Goal: Task Accomplishment & Management: Manage account settings

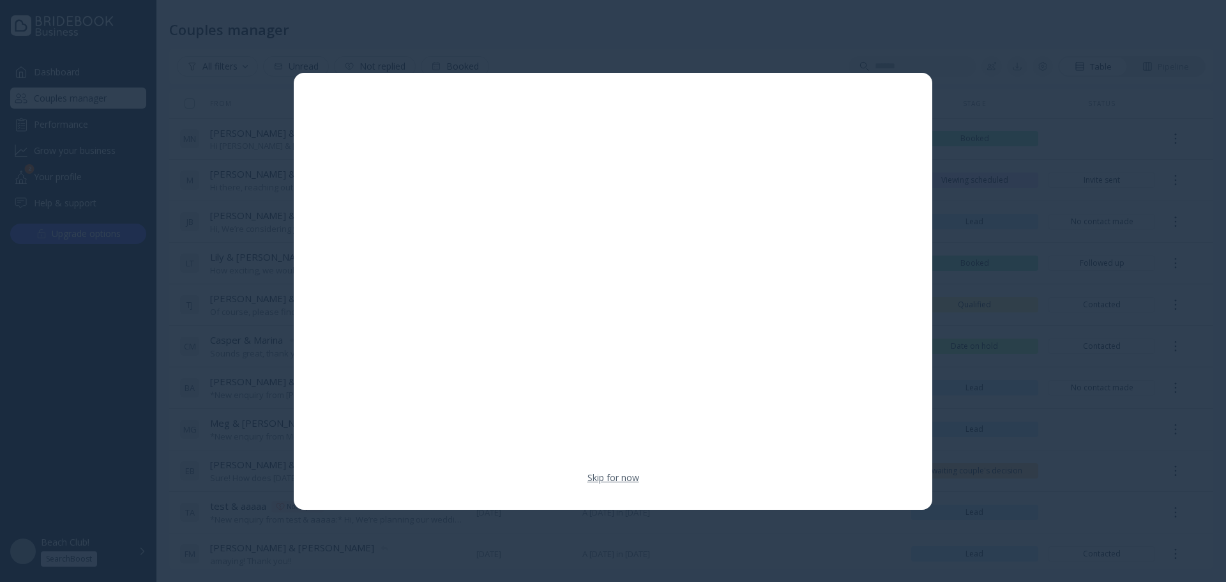
click at [631, 473] on link "Skip for now" at bounding box center [614, 477] width 52 height 13
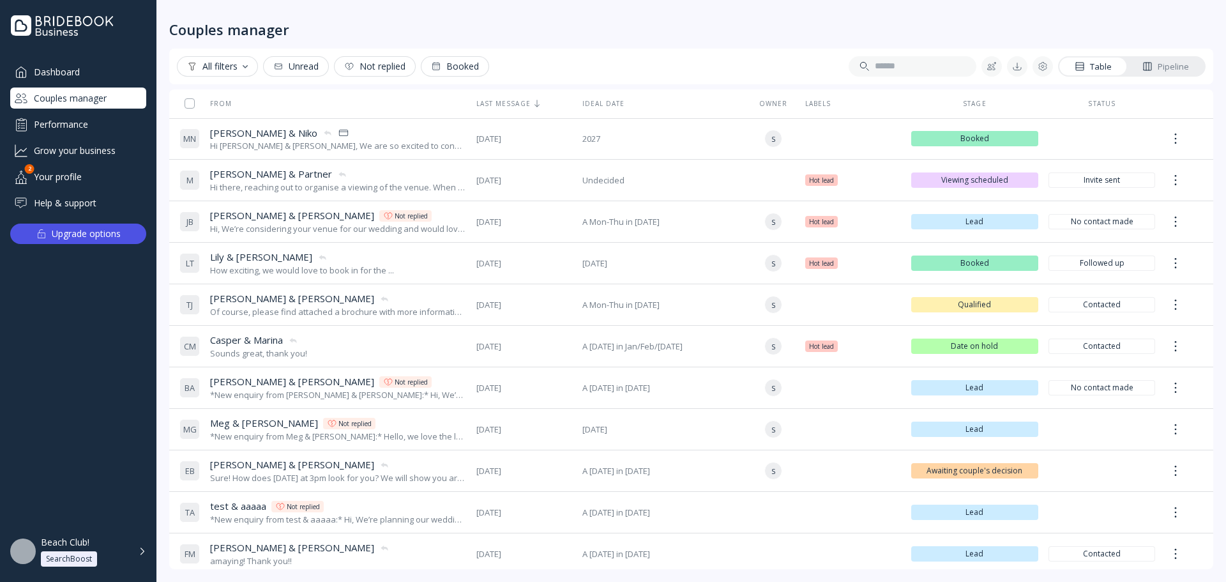
click at [1187, 67] on div "Pipeline" at bounding box center [1165, 67] width 47 height 12
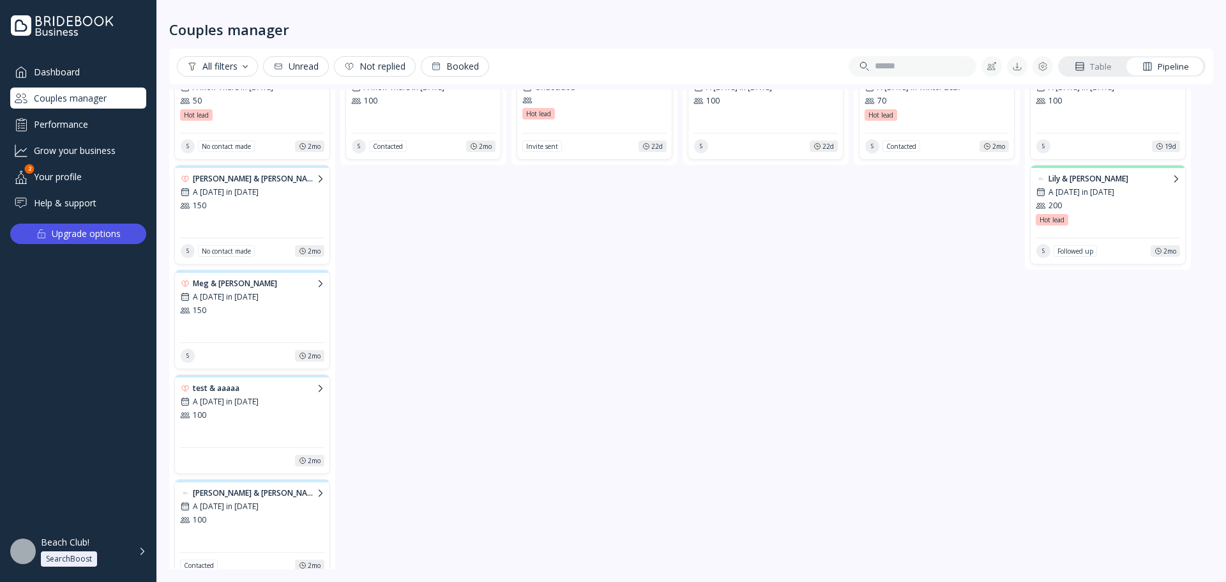
scroll to position [128, 0]
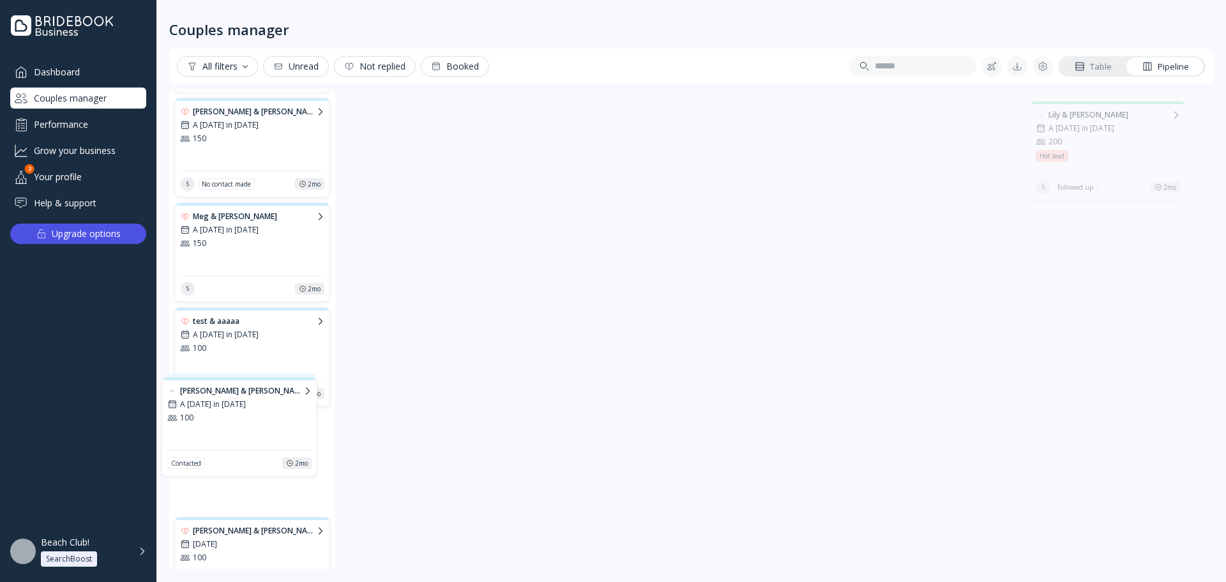
drag, startPoint x: 278, startPoint y: 459, endPoint x: 268, endPoint y: 417, distance: 43.4
click at [268, 417] on div "Lead 6 [PERSON_NAME] & [PERSON_NAME] A Mon-Thurs in [DATE] 50 Hot lead Hot lead…" at bounding box center [691, 329] width 1044 height 480
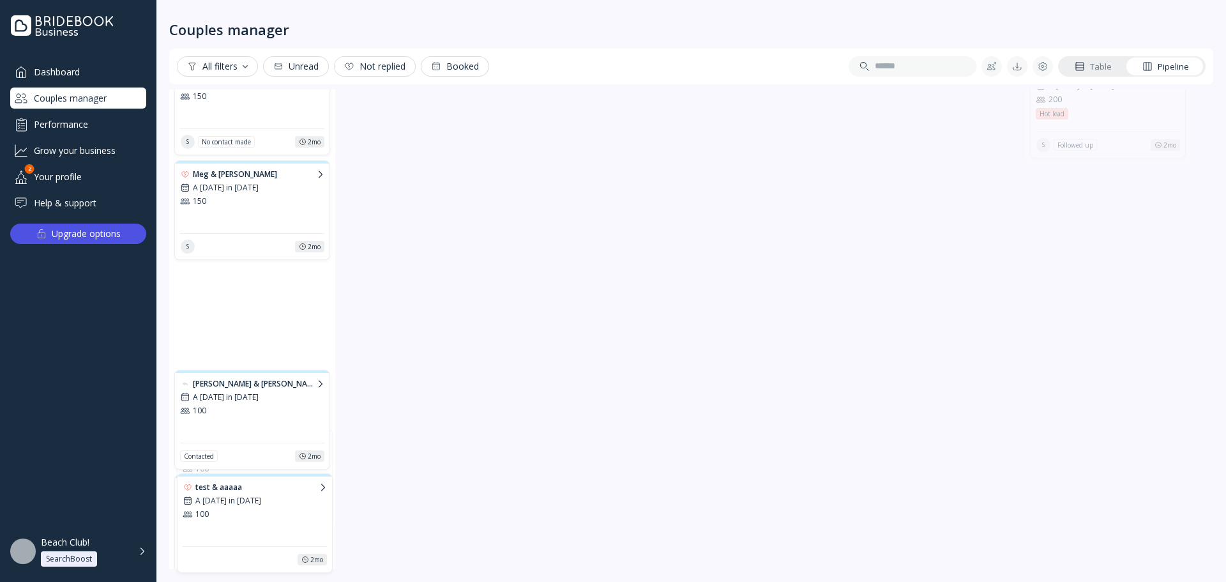
scroll to position [186, 0]
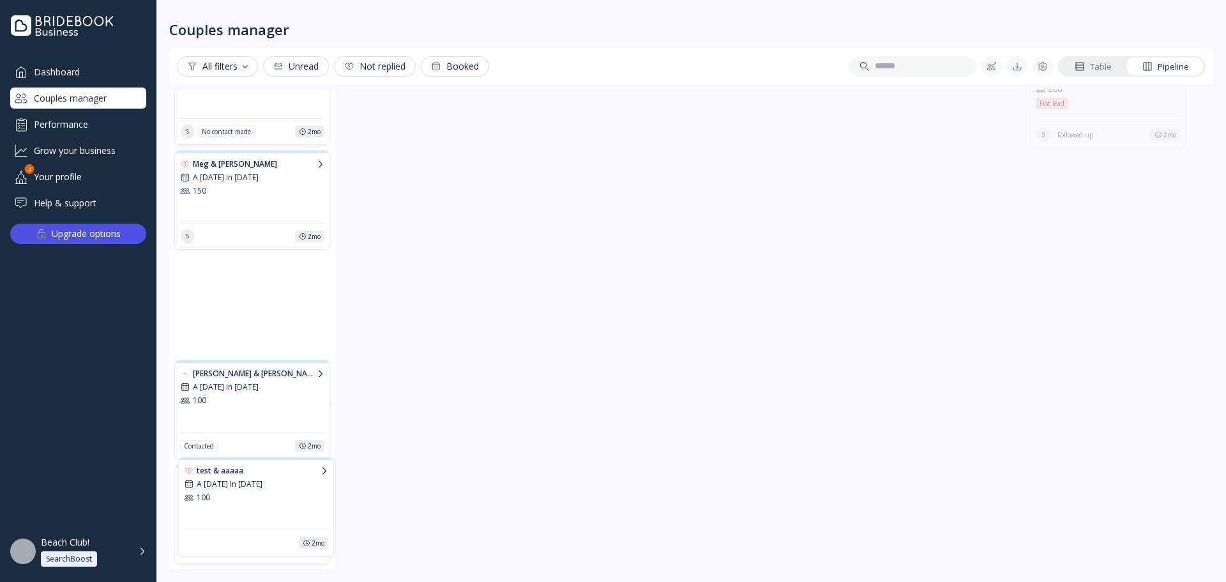
drag, startPoint x: 272, startPoint y: 345, endPoint x: 276, endPoint y: 492, distance: 146.3
click at [276, 492] on div "Lead 6 [PERSON_NAME] & [PERSON_NAME] A Mon-Thurs in [DATE] 50 Hot lead Hot lead…" at bounding box center [691, 329] width 1044 height 480
drag, startPoint x: 262, startPoint y: 280, endPoint x: 261, endPoint y: 541, distance: 260.6
click at [261, 541] on div "Lead 6 [PERSON_NAME] & [PERSON_NAME] A Mon-Thurs in [DATE] 50 Hot lead Hot lead…" at bounding box center [691, 329] width 1044 height 480
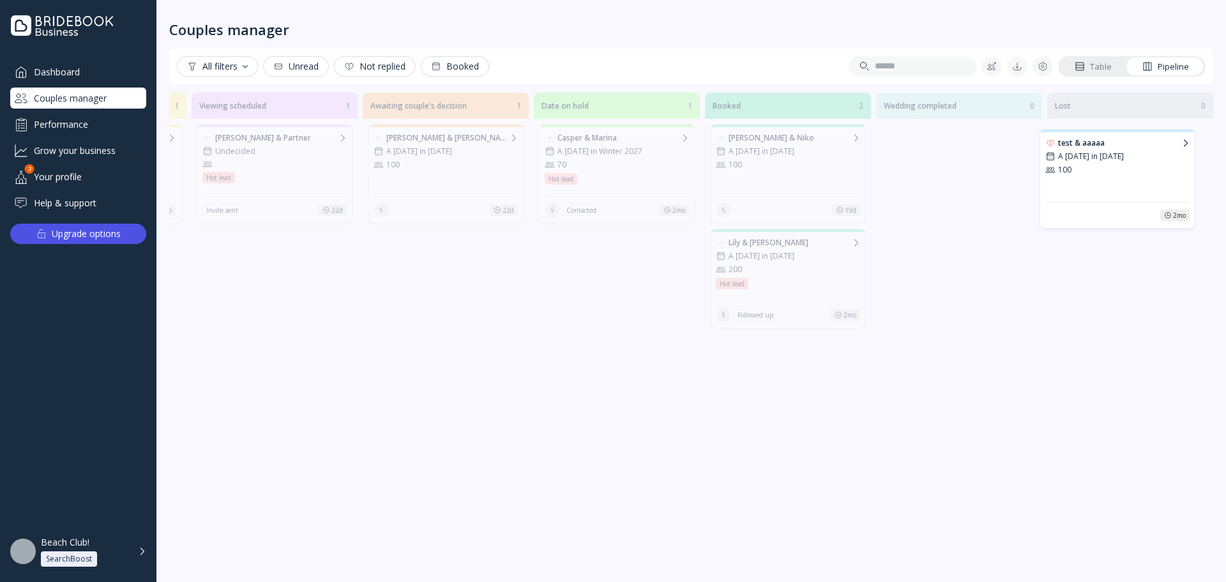
scroll to position [0, 861]
drag, startPoint x: 243, startPoint y: 492, endPoint x: 1112, endPoint y: 176, distance: 925.2
click at [1112, 176] on div "Lead 6 [PERSON_NAME] & [PERSON_NAME] A Mon-Thurs in [DATE] 50 Hot lead Hot lead…" at bounding box center [691, 329] width 1044 height 480
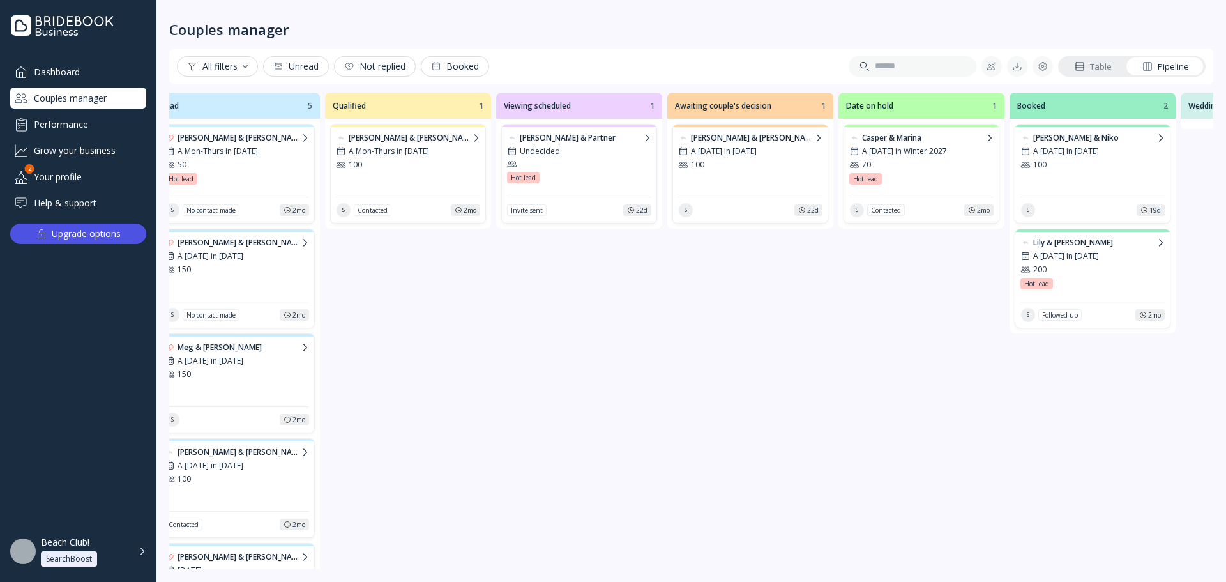
scroll to position [0, 0]
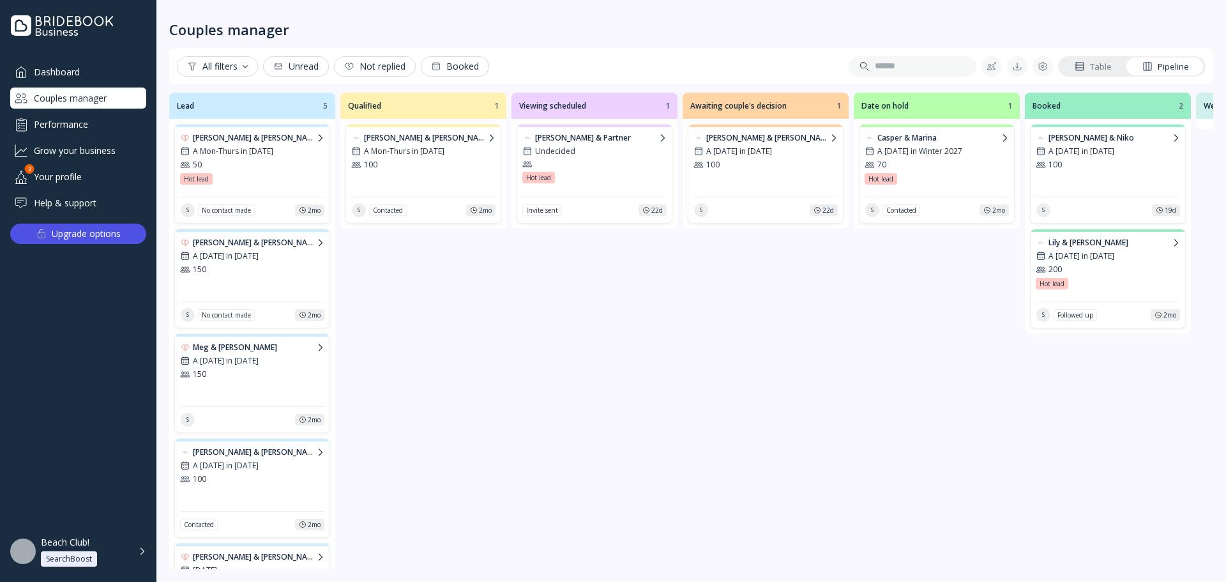
click at [605, 166] on div at bounding box center [594, 164] width 144 height 10
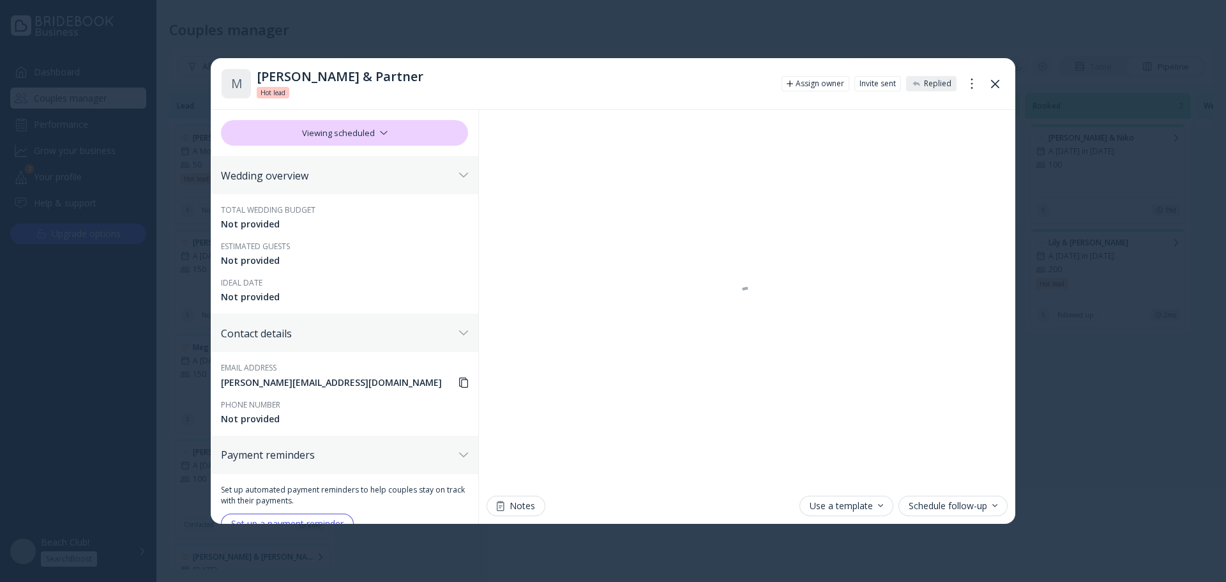
click at [344, 76] on div "[PERSON_NAME] & Partner" at bounding box center [514, 76] width 515 height 15
click at [990, 82] on button at bounding box center [995, 83] width 20 height 20
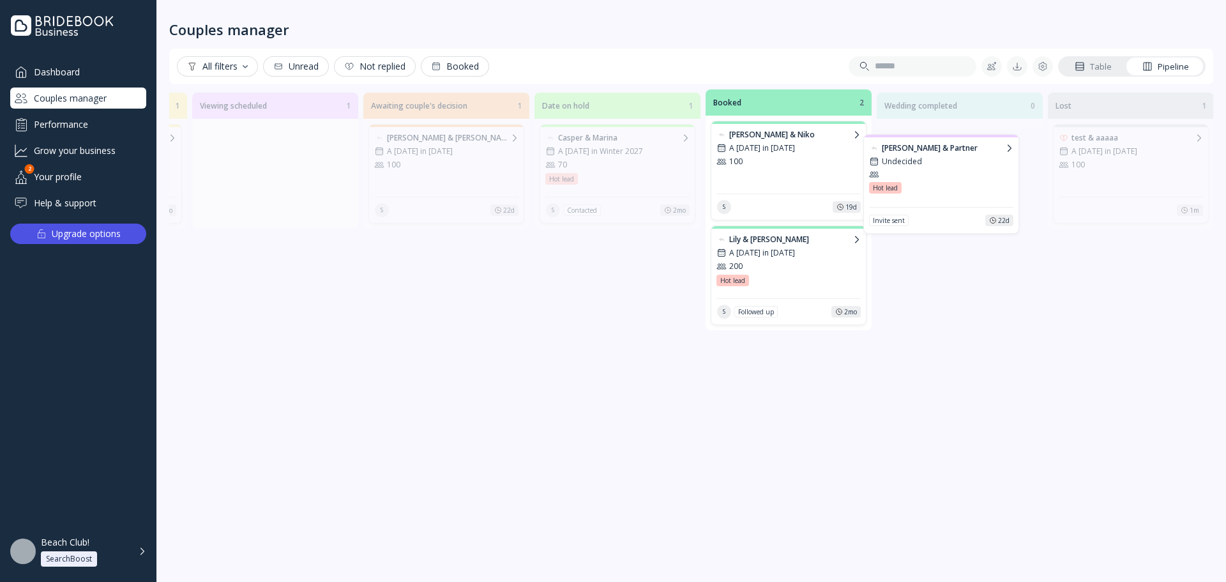
scroll to position [0, 241]
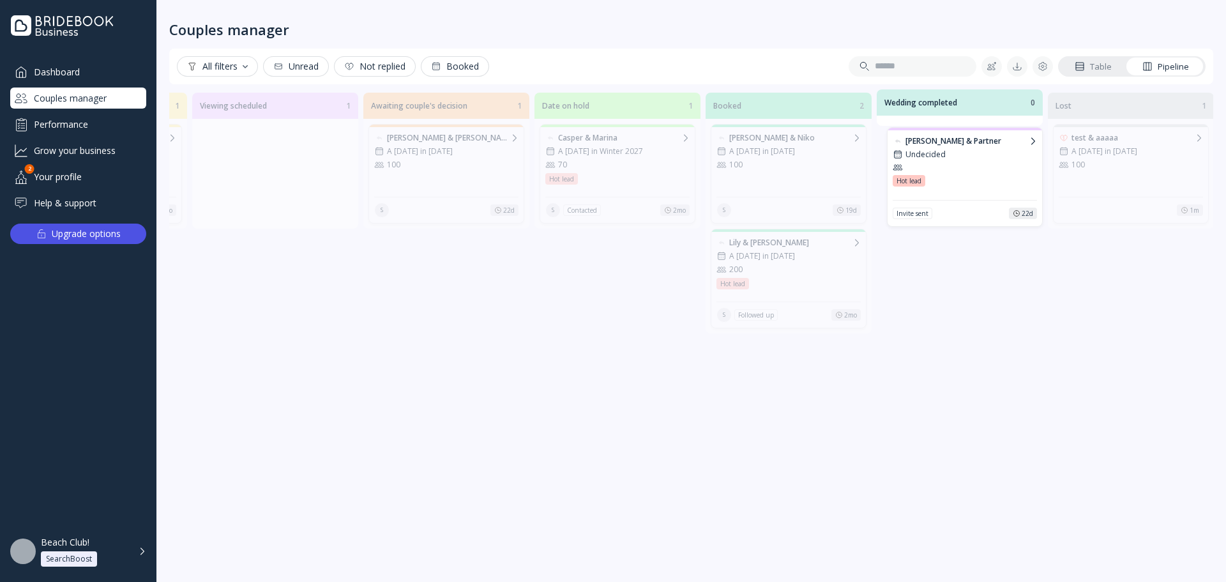
drag, startPoint x: 265, startPoint y: 149, endPoint x: 955, endPoint y: 153, distance: 689.7
click at [955, 153] on div "Lead 5 [PERSON_NAME] & [PERSON_NAME] A Mon-Thurs in [DATE] 50 Hot lead Hot lead…" at bounding box center [691, 329] width 1044 height 480
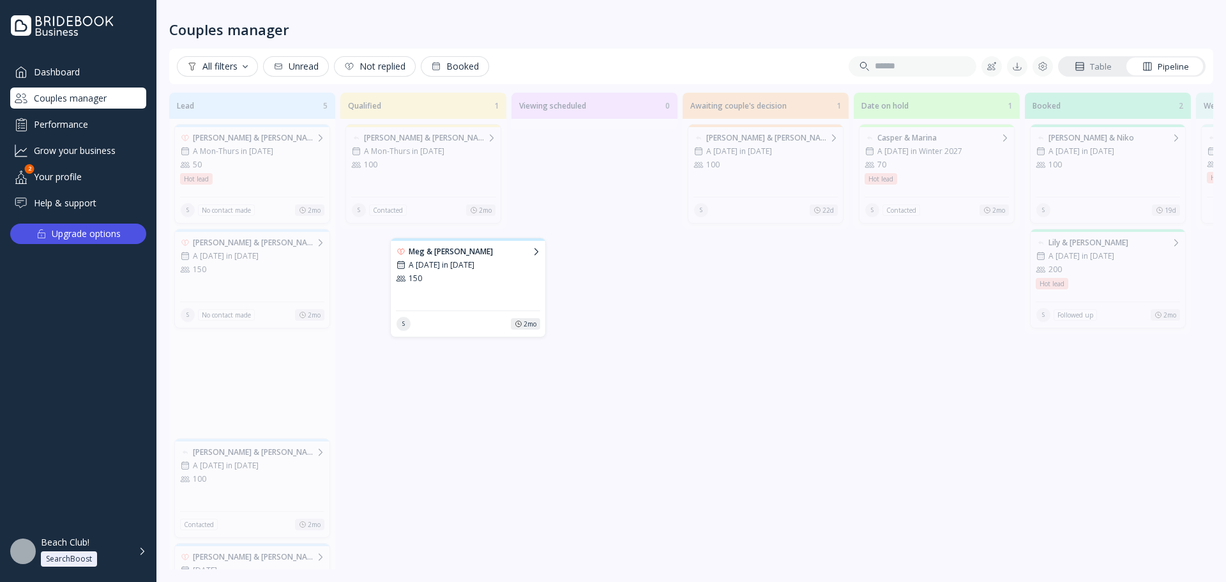
scroll to position [0, 221]
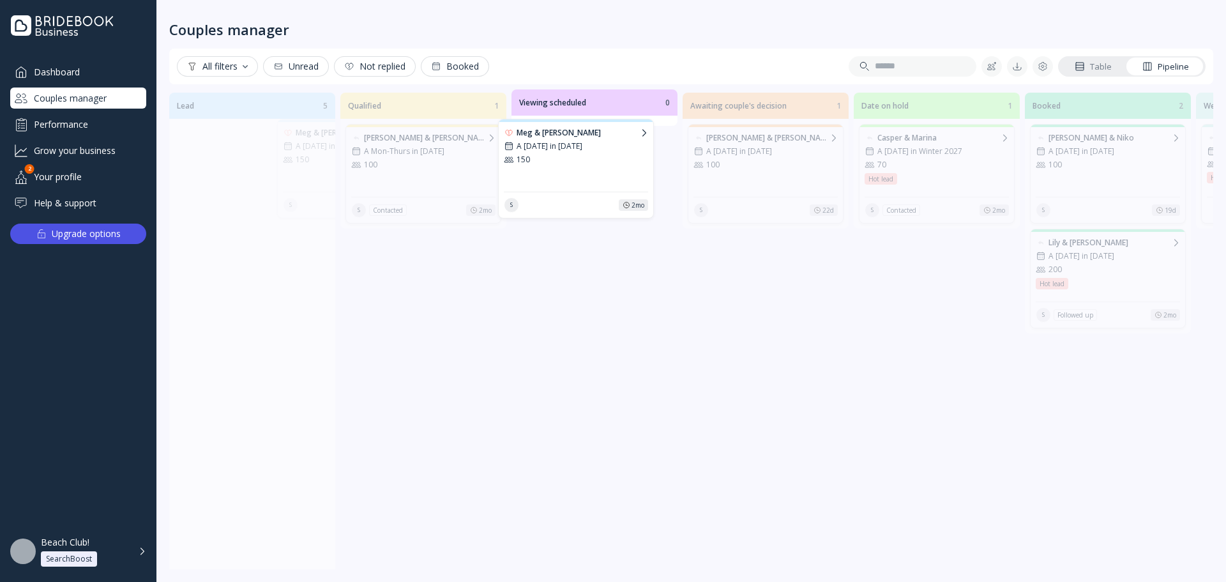
drag, startPoint x: 264, startPoint y: 365, endPoint x: 588, endPoint y: 150, distance: 388.4
click at [588, 150] on div "Lead 5 [PERSON_NAME] & [PERSON_NAME] A Mon-Thurs in [DATE] 50 Hot lead Hot lead…" at bounding box center [691, 329] width 1044 height 480
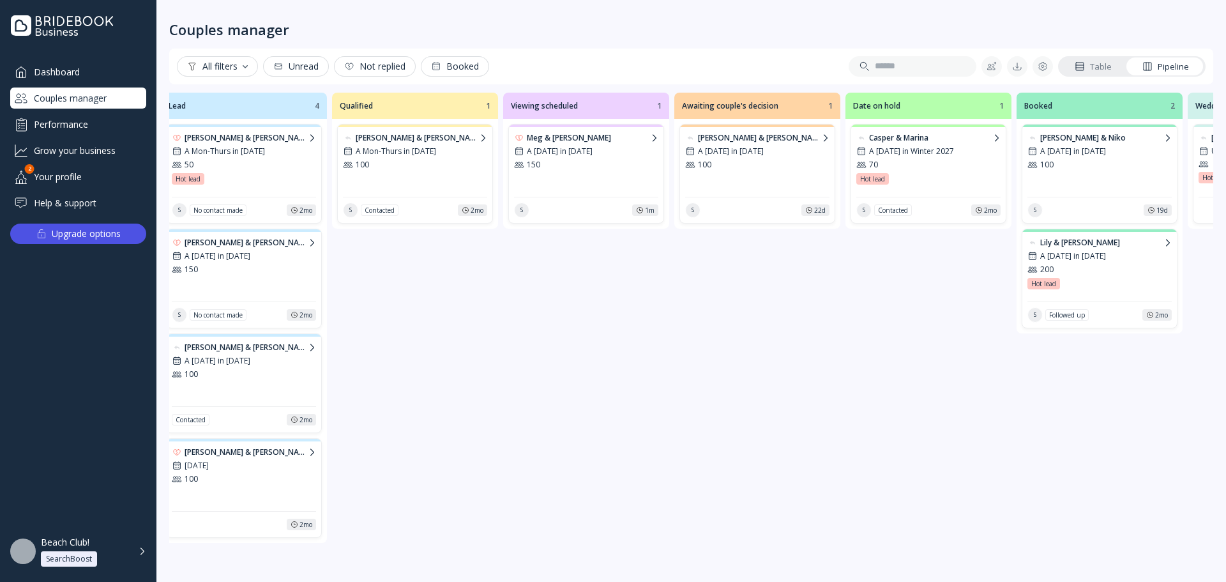
scroll to position [0, 0]
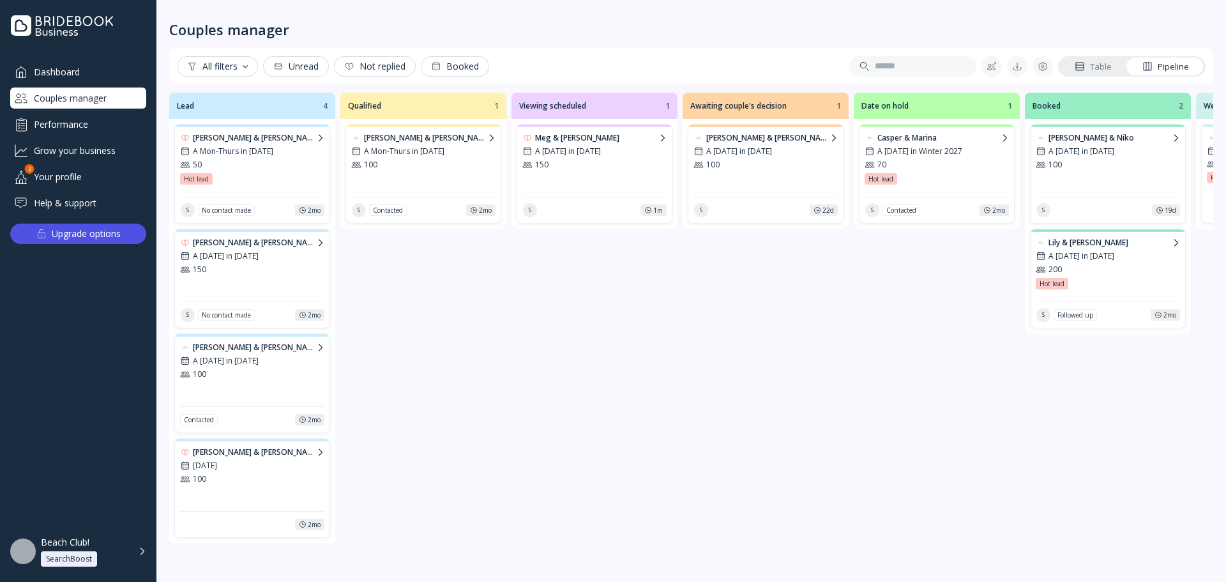
click at [137, 556] on div "Beach Club! SearchBoost" at bounding box center [93, 551] width 105 height 30
click at [470, 436] on div "Qualified Qualified 1 [PERSON_NAME] & [PERSON_NAME]-Thurs in [DATE] 100 S Conta…" at bounding box center [423, 330] width 166 height 474
click at [930, 409] on div "Date on hold Date on hold 1 Casper & Marina A [DATE] in Winter 2027 70 Hot lead…" at bounding box center [937, 330] width 166 height 474
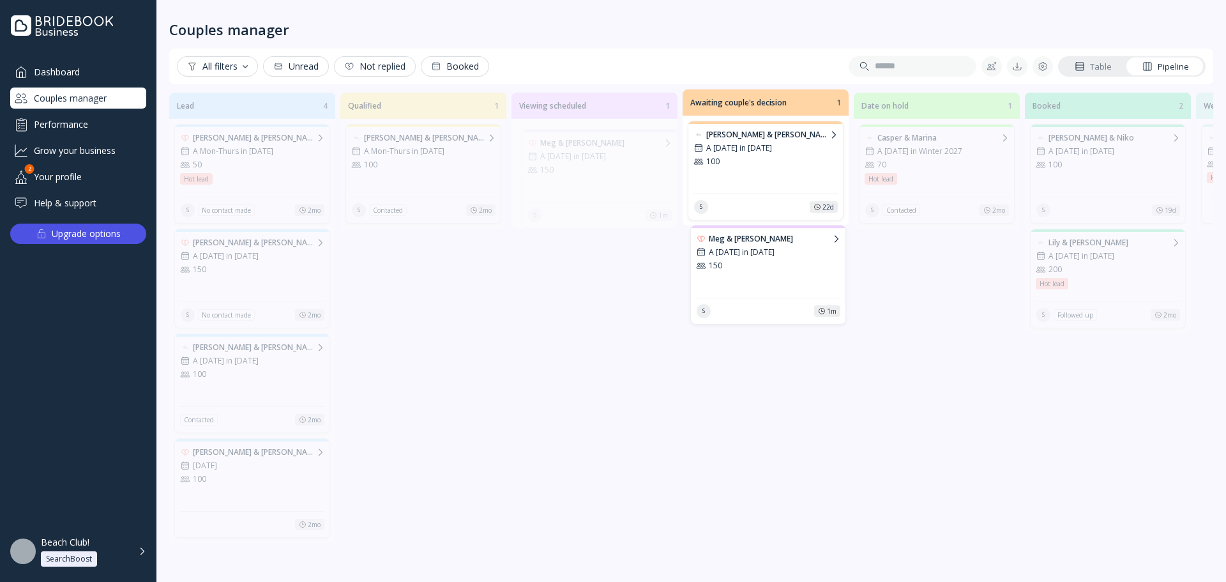
drag, startPoint x: 582, startPoint y: 183, endPoint x: 756, endPoint y: 284, distance: 200.9
click at [756, 284] on div "Lead 4 [PERSON_NAME] & [PERSON_NAME] A Mon-Thurs in [DATE] 50 Hot lead Hot lead…" at bounding box center [691, 329] width 1044 height 480
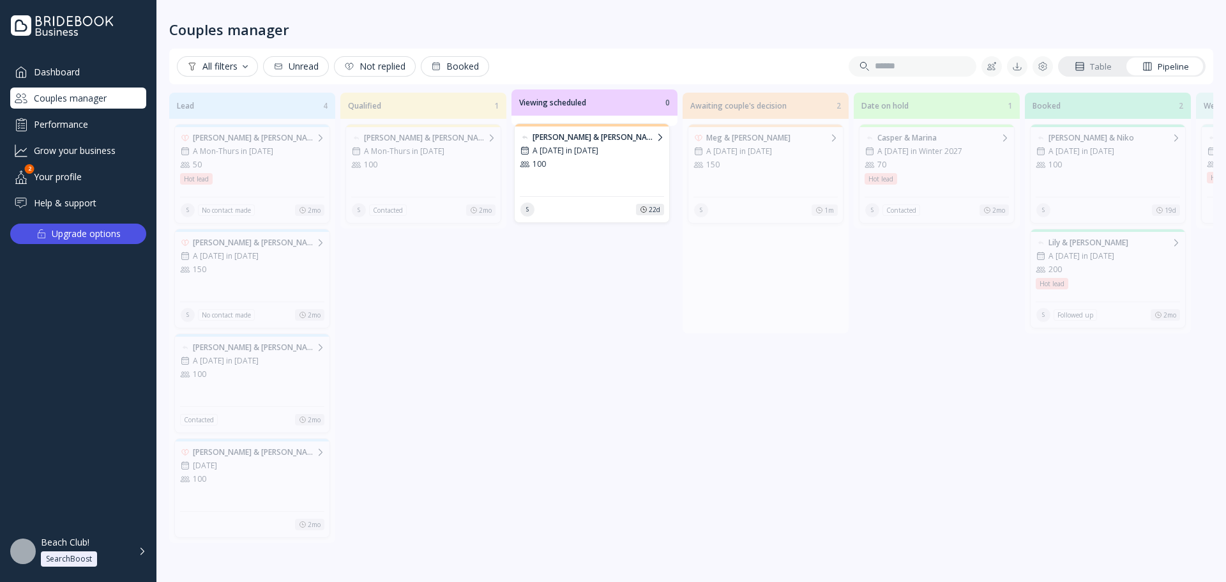
drag, startPoint x: 753, startPoint y: 260, endPoint x: 579, endPoint y: 155, distance: 203.2
click at [579, 155] on div "Lead 4 [PERSON_NAME] & [PERSON_NAME] A Mon-Thurs in [DATE] 50 Hot lead Hot lead…" at bounding box center [691, 329] width 1044 height 480
